Goal: Communication & Community: Answer question/provide support

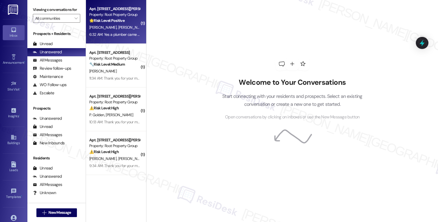
click at [138, 20] on div "Apt. 3616-1, [STREET_ADDRESS][PERSON_NAME] Property: Root Property Group 🌟 Risk…" at bounding box center [116, 22] width 60 height 44
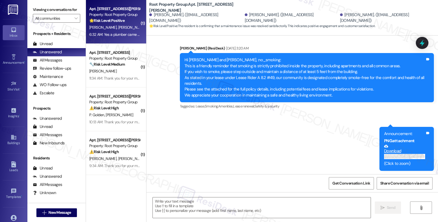
type textarea "Fetching suggested responses. Please feel free to read through the conversation…"
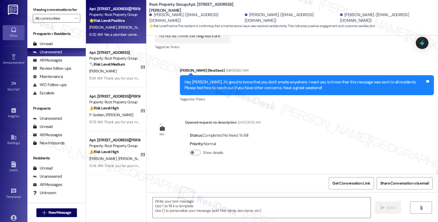
scroll to position [729, 0]
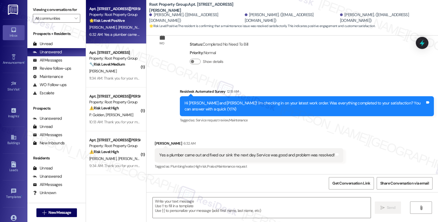
click at [158, 143] on div "[PERSON_NAME] 6:32 AM" at bounding box center [249, 145] width 188 height 8
copy div "[PERSON_NAME]"
click at [175, 200] on textarea at bounding box center [262, 208] width 218 height 21
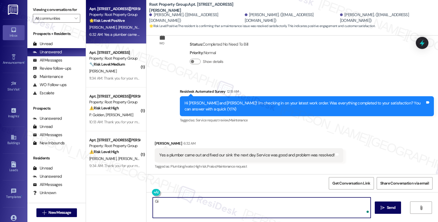
paste textarea "[PERSON_NAME]"
type textarea "Hi [PERSON_NAME]"
click at [50, 63] on div "All Messages" at bounding box center [47, 60] width 29 height 6
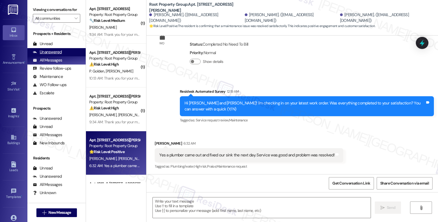
type textarea "Fetching suggested responses. Please feel free to read through the conversation…"
click at [57, 55] on div "Unanswered" at bounding box center [47, 52] width 29 height 6
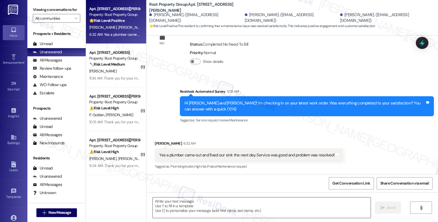
click at [187, 199] on textarea at bounding box center [262, 208] width 218 height 21
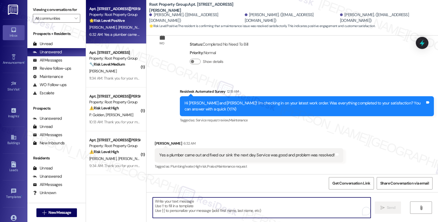
paste textarea "Hi [PERSON_NAME]"
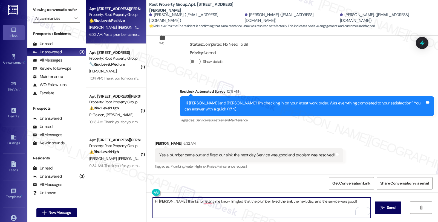
click at [348, 202] on textarea "Hi [PERSON_NAME], thanks for letting me know, I'm glad that the plumber fixed t…" at bounding box center [262, 208] width 218 height 21
paste textarea "We appreciate knowing what we’re doing well."
click at [227, 205] on textarea "Hi [PERSON_NAME], thanks for letting me know. I'm glad that the plumber fixed t…" at bounding box center [262, 208] width 218 height 21
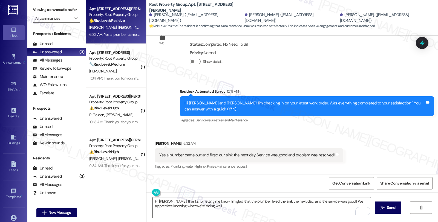
click at [254, 213] on textarea "Hi [PERSON_NAME], thanks for letting me know. I'm glad that the plumber fixed t…" at bounding box center [262, 208] width 218 height 21
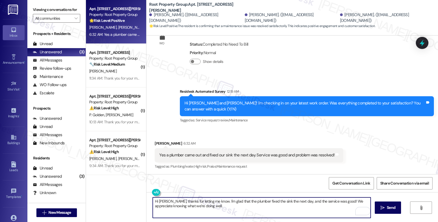
paste textarea "We strive to make your experience here as smooth as possible, and your positive…"
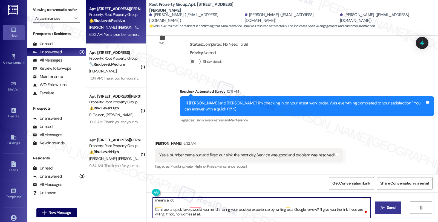
type textarea "Hi [PERSON_NAME], thanks for letting me know. I'm glad that the plumber fixed t…"
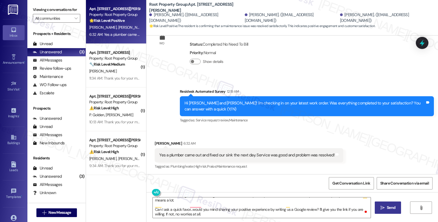
click at [380, 207] on icon "" at bounding box center [382, 208] width 4 height 4
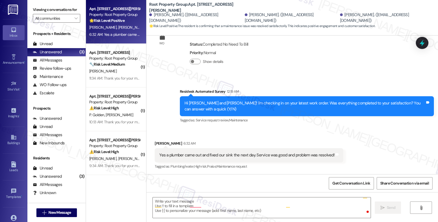
scroll to position [0, 0]
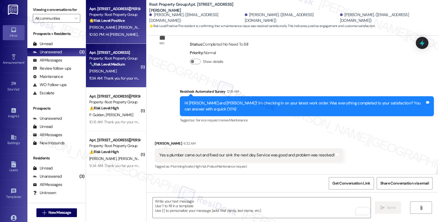
click at [124, 69] on div "[PERSON_NAME]" at bounding box center [115, 71] width 52 height 7
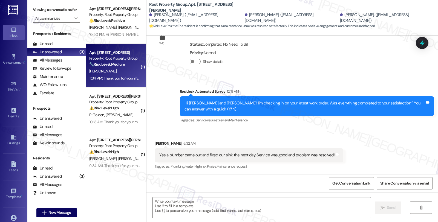
type textarea "Fetching suggested responses. Please feel free to read through the conversation…"
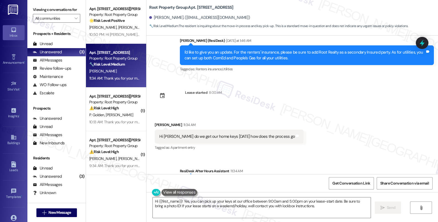
scroll to position [956, 0]
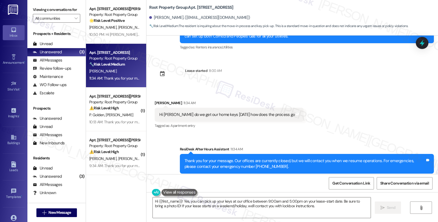
click at [155, 96] on div "Received via SMS [PERSON_NAME] 11:34 AM Hi [PERSON_NAME] do we get our home key…" at bounding box center [228, 115] width 157 height 38
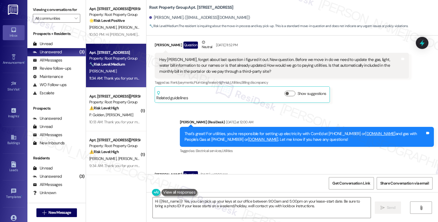
scroll to position [592, 0]
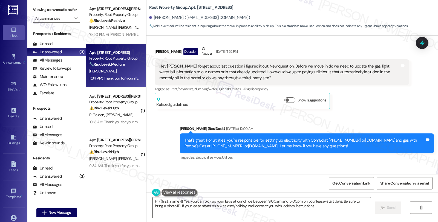
click at [310, 207] on textarea "Hi {{first_name}}! Yes, you can pick up your keys at our office between 9:00am …" at bounding box center [262, 208] width 218 height 21
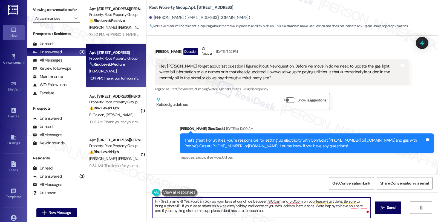
click at [256, 211] on textarea "Hi {{first_name}}! Yes, you can pick up your keys at our office between 9:00am …" at bounding box center [262, 208] width 218 height 21
click at [258, 212] on textarea "Hi {{first_name}}! Yes, you can pick up your keys at our office between 9:00am …" at bounding box center [262, 208] width 218 height 21
click at [282, 211] on textarea "Hi {{first_name}}! Yes, you can pick up your keys at our office between 9:00am …" at bounding box center [262, 208] width 218 height 21
type textarea "Hi {{first_name}}! Yes, you can pick up your keys at our office between 9:00am …"
click at [393, 210] on span "Send" at bounding box center [391, 208] width 8 height 6
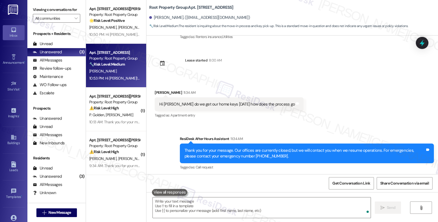
scroll to position [1006, 0]
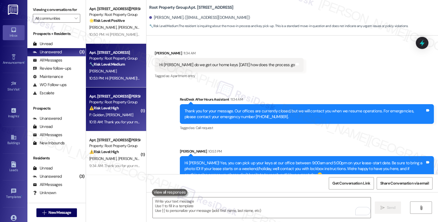
click at [121, 107] on div "⚠️ Risk Level: High The resident reports a malfunctioning exterior door lock an…" at bounding box center [114, 108] width 51 height 6
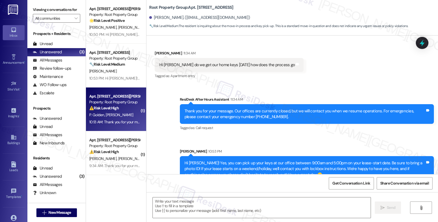
type textarea "Fetching suggested responses. Please feel free to read through the conversation…"
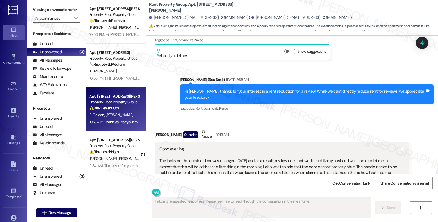
scroll to position [356, 0]
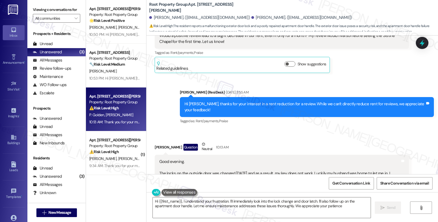
type textarea "Hi {{first_name}}, I understand your frustration. I'll immediately look into th…"
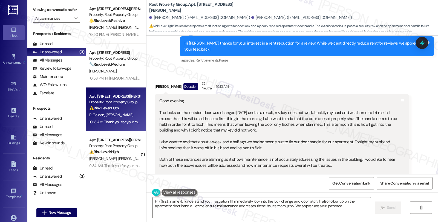
scroll to position [447, 0]
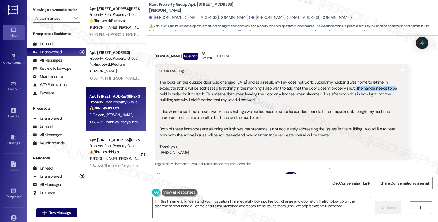
drag, startPoint x: 337, startPoint y: 76, endPoint x: 375, endPoint y: 76, distance: 38.3
click at [375, 76] on div "Good evening. The locks on the outside door was changed [DATE] and as a result,…" at bounding box center [279, 112] width 240 height 88
drag, startPoint x: 158, startPoint y: 82, endPoint x: 201, endPoint y: 84, distance: 43.0
click at [201, 84] on div "Good evening. The locks on the outside door was changed [DATE] and as a result,…" at bounding box center [279, 112] width 240 height 88
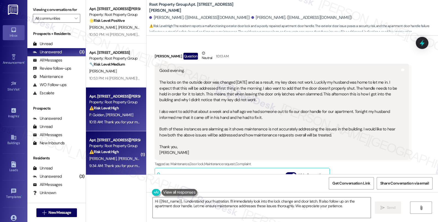
click at [116, 144] on div "Property: Root Property Group" at bounding box center [114, 146] width 51 height 6
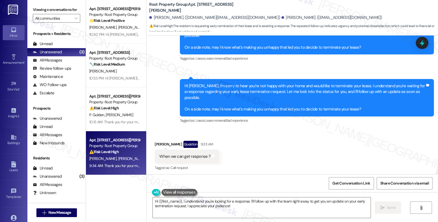
scroll to position [422, 0]
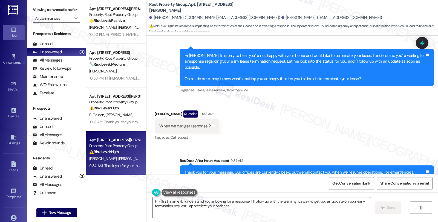
click at [155, 111] on div "[PERSON_NAME] Question 9:33 AM" at bounding box center [187, 115] width 65 height 9
copy div "Xinru"
click at [163, 200] on textarea "Hi {{first_name}}, I understand you're looking for a response. I'll follow up w…" at bounding box center [262, 208] width 218 height 21
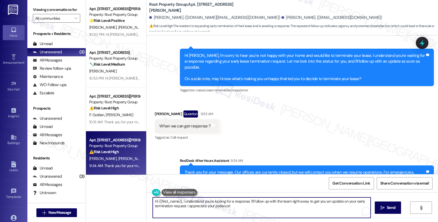
click at [163, 200] on textarea "Hi {{first_name}}, I understand you're looking for a response. I'll follow up w…" at bounding box center [262, 208] width 218 height 21
paste textarea "Xinru"
click at [230, 202] on textarea "Hi [PERSON_NAME], I understand you're looking for a response. I'll follow up wi…" at bounding box center [262, 208] width 218 height 21
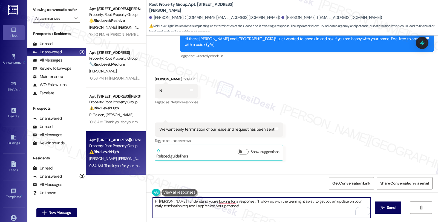
scroll to position [243, 0]
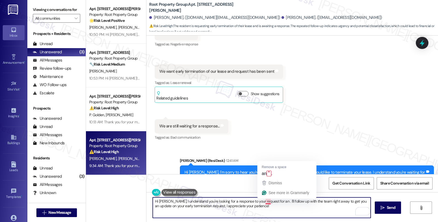
click at [266, 201] on textarea "Hi [PERSON_NAME], I understand you're looking for a response to your request fo…" at bounding box center [262, 208] width 218 height 21
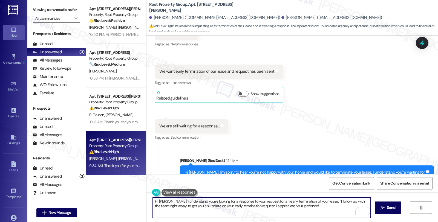
click at [334, 200] on textarea "Hi [PERSON_NAME], I understand you're looking for a response to your request fo…" at bounding box center [262, 208] width 218 height 21
click at [162, 205] on textarea "Hi [PERSON_NAME], I understand you're looking for a response to your request fo…" at bounding box center [262, 208] width 218 height 21
click at [312, 206] on textarea "Hi [PERSON_NAME], I understand you're looking for a response to your request fo…" at bounding box center [262, 208] width 218 height 21
type textarea "Hi [PERSON_NAME], I understand you're looking for a response to your request fo…"
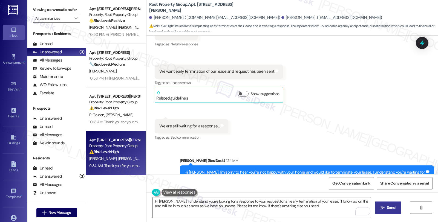
click at [390, 212] on button " Send" at bounding box center [387, 208] width 27 height 12
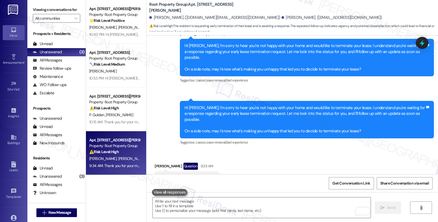
scroll to position [466, 0]
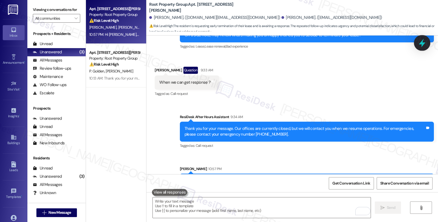
click at [423, 39] on icon at bounding box center [421, 42] width 9 height 9
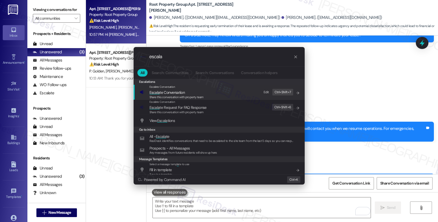
type input "escala"
click at [169, 91] on span "Escala te Conversation" at bounding box center [166, 92] width 35 height 5
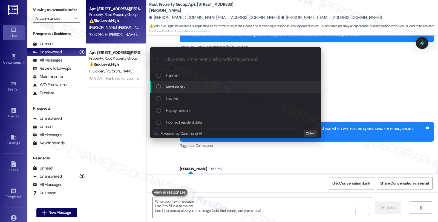
click at [173, 83] on div "Medium risk" at bounding box center [235, 87] width 171 height 12
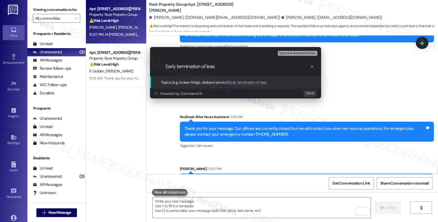
type input "Early termination of lease"
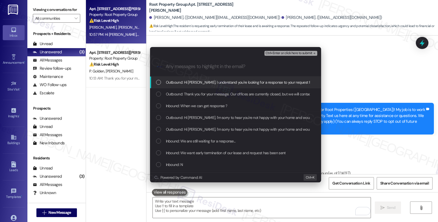
scroll to position [466, 0]
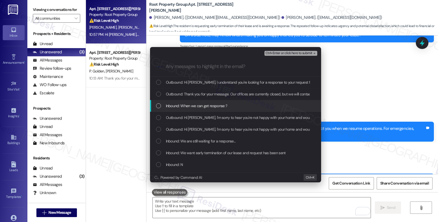
click at [177, 106] on span "Inbound: When we can get response ?" at bounding box center [197, 106] width 62 height 6
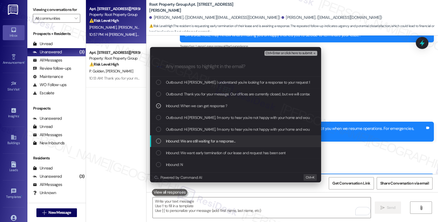
click at [182, 139] on span "Inbound: We are still waiting for a response..." at bounding box center [201, 141] width 70 height 6
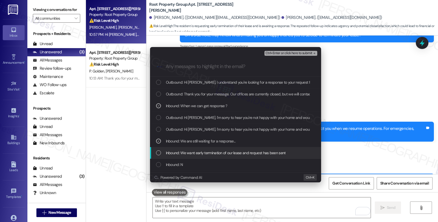
click at [184, 153] on span "Inbound: We want early termination of our lease and request has been sent" at bounding box center [226, 153] width 120 height 6
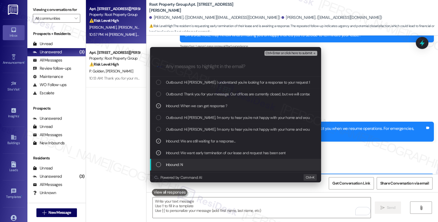
click at [182, 162] on span "Inbound: N" at bounding box center [174, 165] width 17 height 6
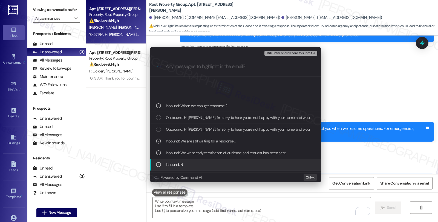
scroll to position [91, 0]
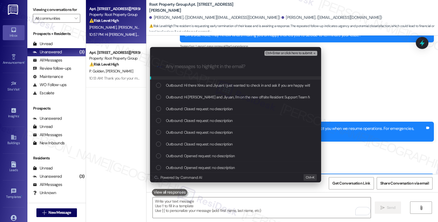
click at [271, 54] on span "Ctrl+Enter or click here to submit" at bounding box center [288, 53] width 47 height 4
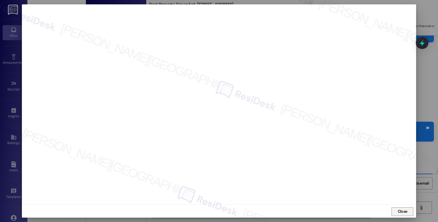
click at [397, 212] on span "Close" at bounding box center [402, 212] width 10 height 6
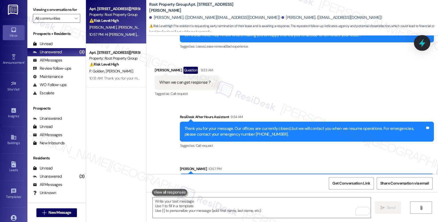
click at [417, 42] on div at bounding box center [422, 43] width 16 height 16
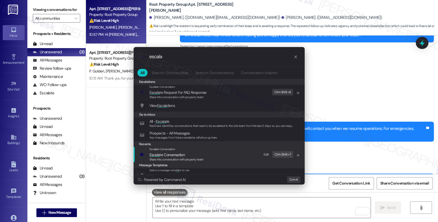
type input "escala"
click at [203, 153] on div "Escalate Conversation Escala te Conversation Share this conversation with prope…" at bounding box center [220, 154] width 160 height 15
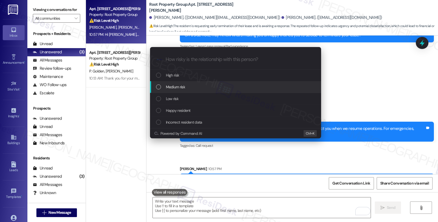
click at [188, 85] on div "Medium risk" at bounding box center [236, 87] width 160 height 6
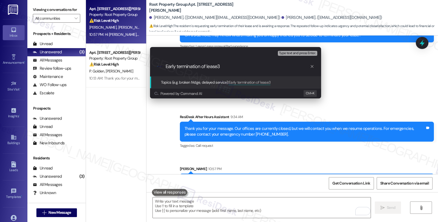
type input "Early termination of lease"
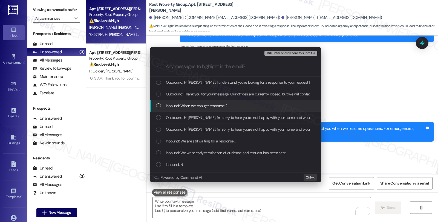
click at [187, 103] on span "Inbound: When we can get response ?" at bounding box center [197, 106] width 62 height 6
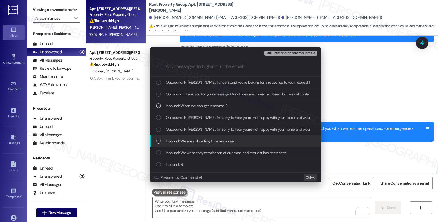
click at [187, 141] on span "Inbound: We are still waiting for a response..." at bounding box center [201, 141] width 70 height 6
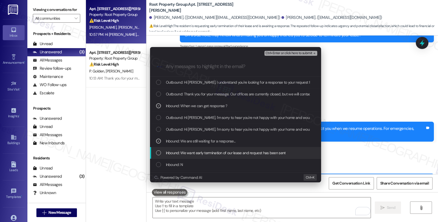
click at [189, 153] on span "Inbound: We want early termination of our lease and request has been sent" at bounding box center [226, 153] width 120 height 6
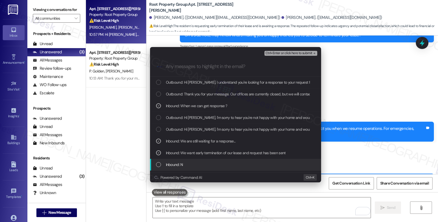
click at [189, 163] on div "Inbound: N" at bounding box center [236, 165] width 160 height 6
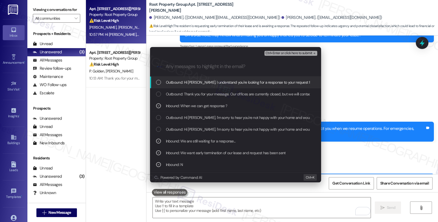
click at [280, 51] on span "Ctrl+Enter or click here to submit" at bounding box center [288, 53] width 47 height 4
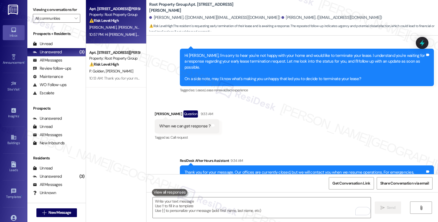
scroll to position [370, 0]
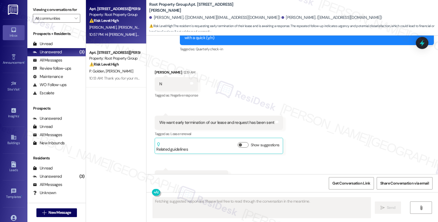
type textarea "Fetching suggested responses. Please feel free to read through the conversation…"
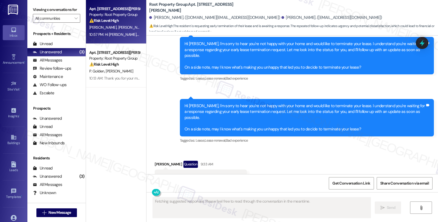
scroll to position [474, 0]
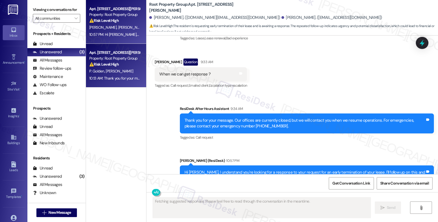
click at [121, 57] on div "Property: Root Property Group" at bounding box center [114, 59] width 51 height 6
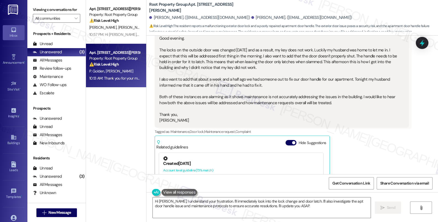
scroll to position [478, 0]
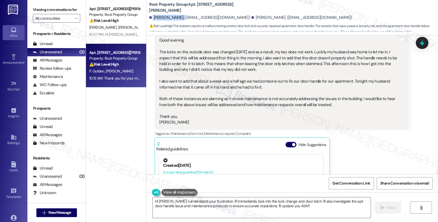
drag, startPoint x: 149, startPoint y: 18, endPoint x: 176, endPoint y: 18, distance: 26.5
click at [176, 18] on div "[PERSON_NAME]. ([EMAIL_ADDRESS][DOMAIN_NAME])" at bounding box center [199, 18] width 101 height 6
copy div "[PERSON_NAME]"
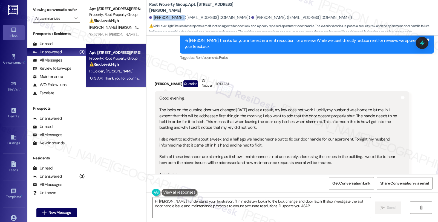
scroll to position [417, 0]
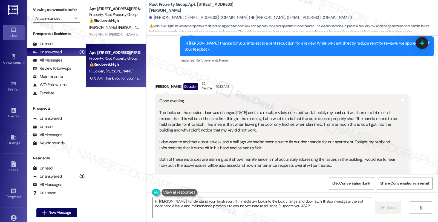
click at [155, 81] on div "Patricia Golden Question Neutral 10:13 AM" at bounding box center [282, 87] width 254 height 13
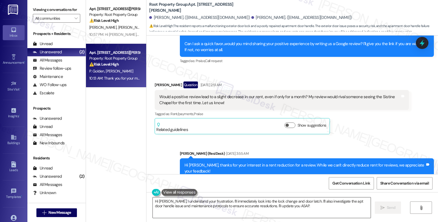
scroll to position [295, 0]
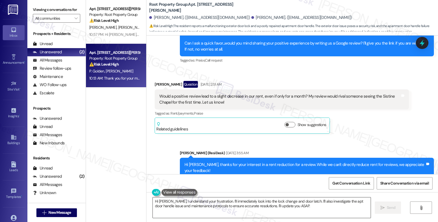
click at [164, 202] on textarea "Hi Patti, I understand your frustration. I'll immediately look into the lock ch…" at bounding box center [262, 208] width 218 height 21
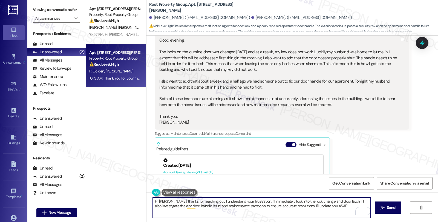
scroll to position [469, 0]
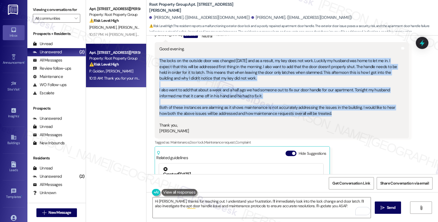
drag, startPoint x: 155, startPoint y: 48, endPoint x: 338, endPoint y: 99, distance: 189.1
click at [339, 99] on div "Good evening. The locks on the outside door was changed [DATE] and as a result,…" at bounding box center [279, 90] width 240 height 88
copy div "The locks on the outside door was changed today and as a result, my key does no…"
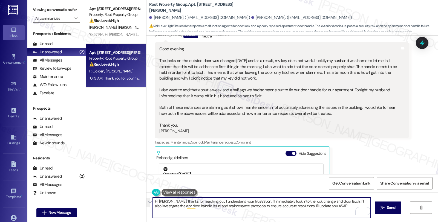
drag, startPoint x: 201, startPoint y: 201, endPoint x: 340, endPoint y: 217, distance: 139.9
click at [340, 217] on textarea "Hi Patti, thanks for reaching out. I understand your frustration. I'll immediat…" at bounding box center [262, 208] width 218 height 21
paste textarea "hank you for reaching out and for sharing all these details. I'm really sorry t…"
click at [199, 201] on textarea "Hi Patti, thanks for reaching out. hank you for reaching out and for sharing al…" at bounding box center [262, 208] width 218 height 21
click at [243, 201] on textarea "Hi Patti, thanks for reaching out . hank you for reaching out and for sharing a…" at bounding box center [262, 208] width 218 height 21
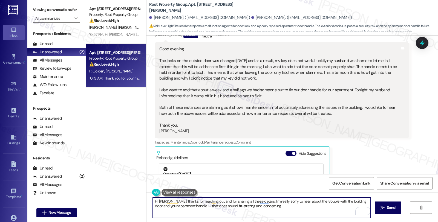
click at [269, 206] on textarea "Hi Patti, thanks for reaching out and for sharing all these details. I'm really…" at bounding box center [262, 208] width 218 height 21
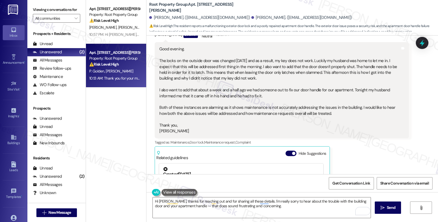
click at [352, 148] on div "Patricia Golden Question Neutral 10:13 AM Good evening. The locks on the outsid…" at bounding box center [282, 140] width 254 height 223
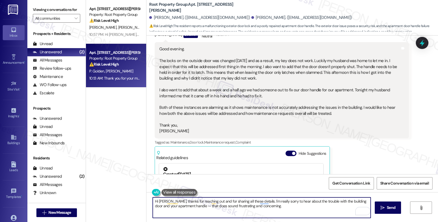
click at [329, 201] on textarea "Hi Patti, thanks for reaching out and for sharing all these details. I'm really…" at bounding box center [262, 208] width 218 height 21
click at [296, 207] on textarea "Hi Patti, thanks for reaching out and for sharing all these details. I'm really…" at bounding box center [262, 208] width 218 height 21
click at [315, 205] on textarea "Hi Patti, thanks for reaching out and for sharing all these details. I'm really…" at bounding box center [262, 208] width 218 height 21
drag, startPoint x: 164, startPoint y: 206, endPoint x: 230, endPoint y: 206, distance: 66.2
click at [230, 206] on textarea "Hi Patti, thanks for reaching out and for sharing all these details. I'm really…" at bounding box center [262, 208] width 218 height 21
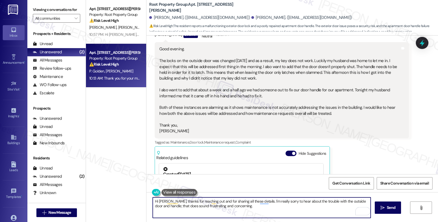
click at [250, 207] on textarea "Hi Patti, thanks for reaching out and for sharing all these details. I'm really…" at bounding box center [262, 208] width 218 height 21
click at [244, 207] on textarea "Hi Patti, thanks for reaching out and for sharing all these details. I'm really…" at bounding box center [262, 208] width 218 height 21
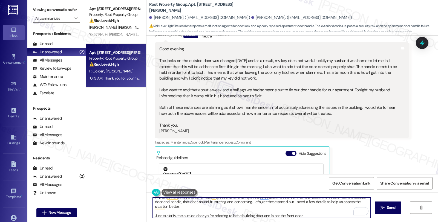
click at [249, 182] on div "Get Conversation Link Share Conversation via email" at bounding box center [291, 183] width 291 height 18
click at [309, 215] on textarea "Hi Patti, thanks for reaching out and for sharing all these details. I'm really…" at bounding box center [262, 208] width 218 height 21
type textarea "Hi Patti, thanks for reaching out and for sharing all these details. I'm really…"
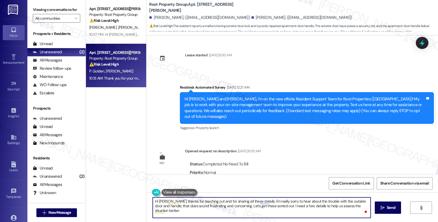
scroll to position [4, 0]
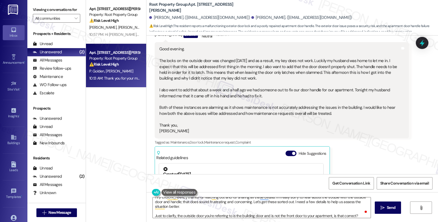
copy b "Apt. [STREET_ADDRESS][PERSON_NAME]"
drag, startPoint x: 184, startPoint y: 7, endPoint x: 265, endPoint y: 7, distance: 81.8
click at [265, 7] on div "Root Property Group: Apt. 3605-2, 2324 W. Addison Street Patricia Golden. (patt…" at bounding box center [293, 16] width 289 height 30
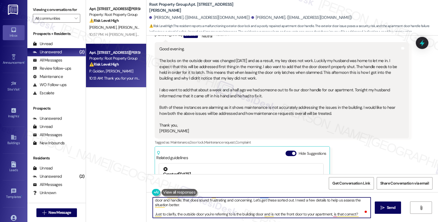
click at [357, 214] on textarea "Hi [PERSON_NAME], thanks for reaching out and for sharing all these details. I'…" at bounding box center [262, 208] width 218 height 21
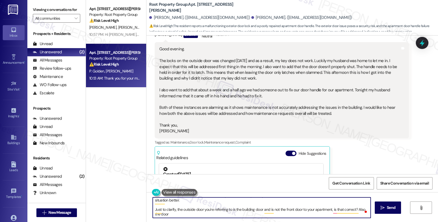
scroll to position [10, 0]
drag, startPoint x: 356, startPoint y: 210, endPoint x: 356, endPoint y: 217, distance: 7.1
click at [356, 217] on textarea "Hi Patti, thanks for reaching out and for sharing all these details. I'm really…" at bounding box center [262, 208] width 218 height 21
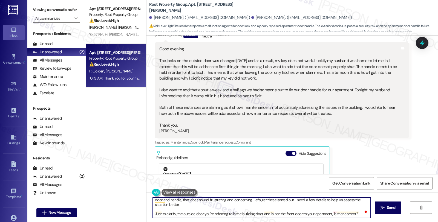
scroll to position [6, 0]
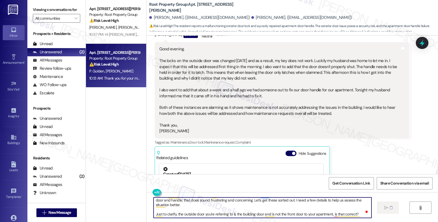
type textarea "Hi [PERSON_NAME], thanks for reaching out and for sharing all these details. I'…"
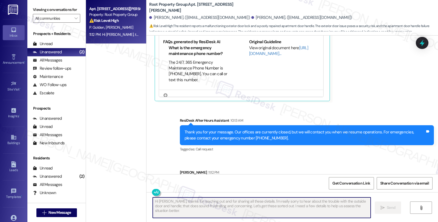
scroll to position [646, 0]
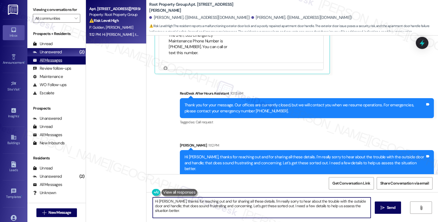
click at [61, 63] on div "All Messages" at bounding box center [47, 60] width 29 height 6
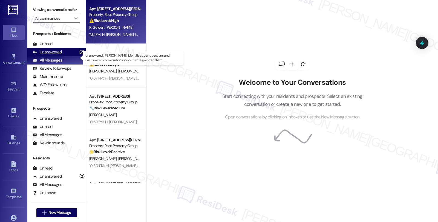
click at [58, 55] on div "Unanswered" at bounding box center [47, 52] width 29 height 6
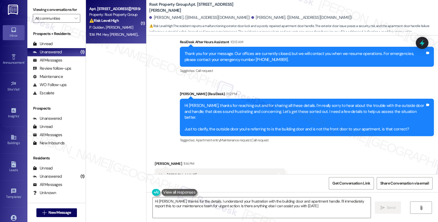
scroll to position [716, 0]
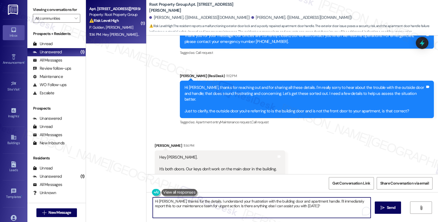
drag, startPoint x: 163, startPoint y: 201, endPoint x: 124, endPoint y: 201, distance: 39.4
click at [124, 201] on div "( 1 ) Apt. 3605-2, 2324 W. Addison Street Property: Root Property Group ⚠️ Risk…" at bounding box center [262, 111] width 352 height 222
drag, startPoint x: 304, startPoint y: 201, endPoint x: 315, endPoint y: 208, distance: 13.0
click at [315, 208] on textarea "Thanks for the details. I understand your frustration with the building door an…" at bounding box center [262, 208] width 218 height 21
click at [193, 206] on textarea "Thanks for the details. I understand your frustration with the building door an…" at bounding box center [262, 208] width 218 height 21
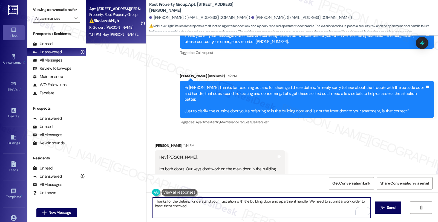
paste textarea "> AppFolio needs residents to submit work orders directly so maintenance gets n…"
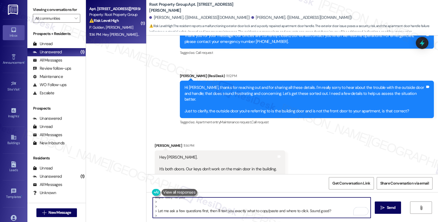
scroll to position [0, 0]
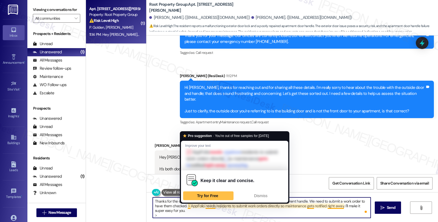
click at [185, 206] on textarea "Thanks for the details. I understand your frustration with the building door an…" at bounding box center [262, 208] width 218 height 21
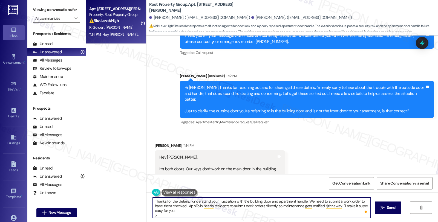
click at [158, 215] on textarea "Thanks for the details. I understand your frustration with the building door an…" at bounding box center [262, 208] width 218 height 21
click at [339, 204] on textarea "Thanks for the details. I understand your frustration with the building door an…" at bounding box center [262, 208] width 218 height 21
click at [269, 211] on textarea "Thanks for the details. I understand your frustration with the building door an…" at bounding box center [262, 208] width 218 height 21
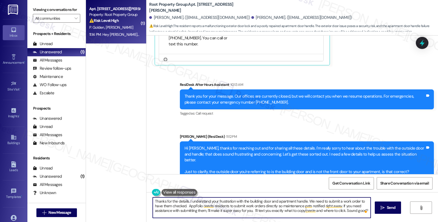
scroll to position [716, 0]
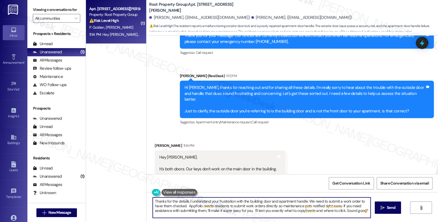
click at [311, 204] on textarea "Thanks for the details. I understand your frustration with the building door an…" at bounding box center [262, 208] width 218 height 21
type textarea "Thanks for the details. I understand your frustration with the building door an…"
click at [388, 210] on span "Send" at bounding box center [391, 208] width 8 height 6
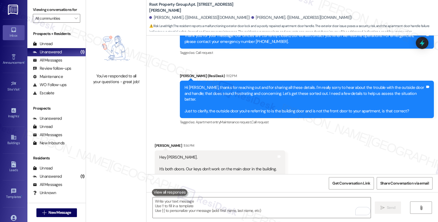
scroll to position [765, 0]
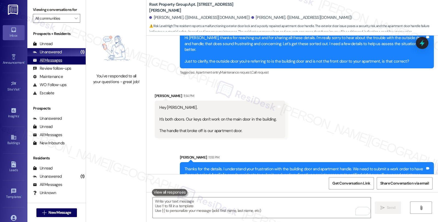
click at [54, 63] on div "All Messages" at bounding box center [47, 60] width 29 height 6
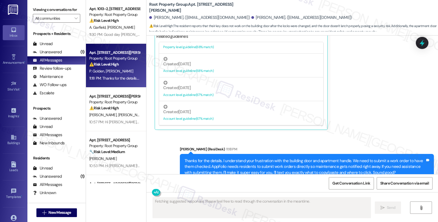
scroll to position [182, 0]
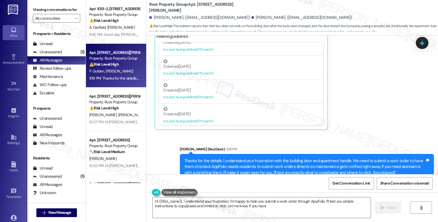
click at [127, 70] on div "P. Golden R. Golden" at bounding box center [115, 71] width 52 height 7
type textarea "Hi {{first_name}}, I understand your frustration. I'm happy to help you submit …"
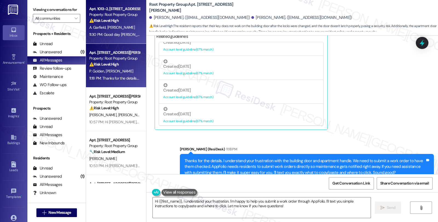
click at [125, 25] on div "A. Garfield V. Wise" at bounding box center [115, 27] width 52 height 7
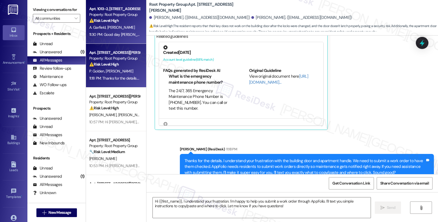
type textarea "Fetching suggested responses. Please feel free to read through the conversation…"
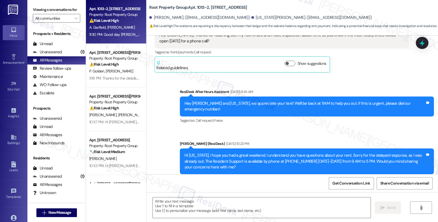
type textarea "Fetching suggested responses. Please feel free to read through the conversation…"
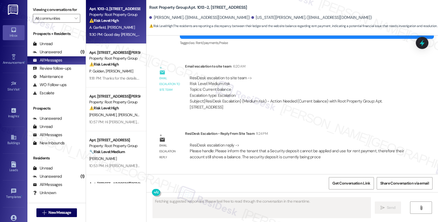
scroll to position [1052, 0]
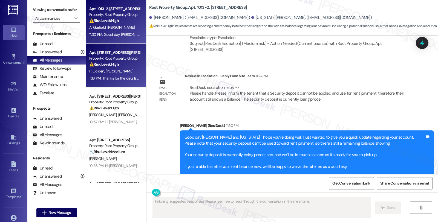
click at [116, 69] on span "[PERSON_NAME]" at bounding box center [119, 71] width 27 height 5
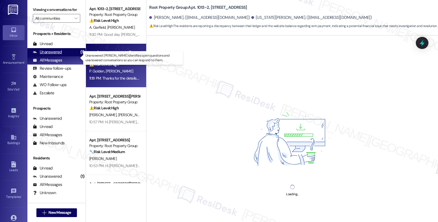
click at [61, 56] on div "Unanswered (1)" at bounding box center [56, 52] width 58 height 8
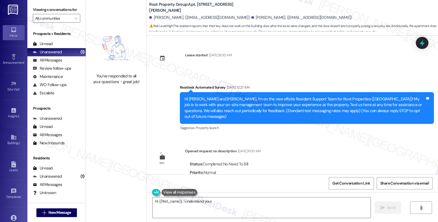
scroll to position [740, 0]
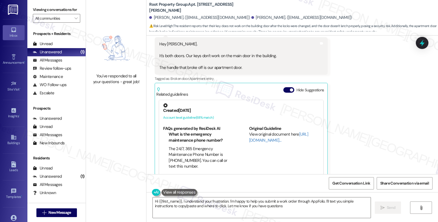
type textarea "Hi {{first_name}}, I understand your frustration. I'm happy to help you submit …"
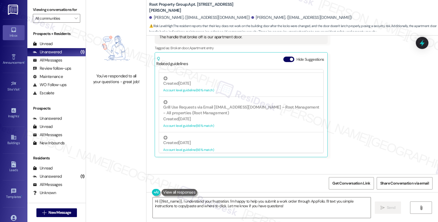
scroll to position [798, 0]
